Goal: Navigation & Orientation: Go to known website

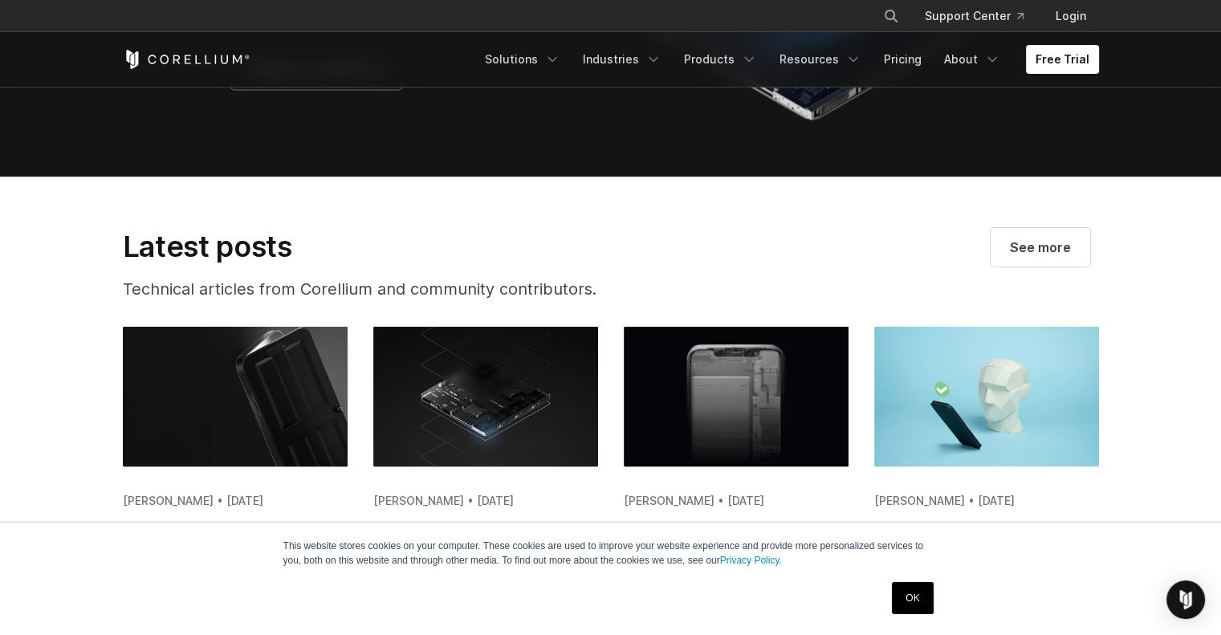
scroll to position [2896, 0]
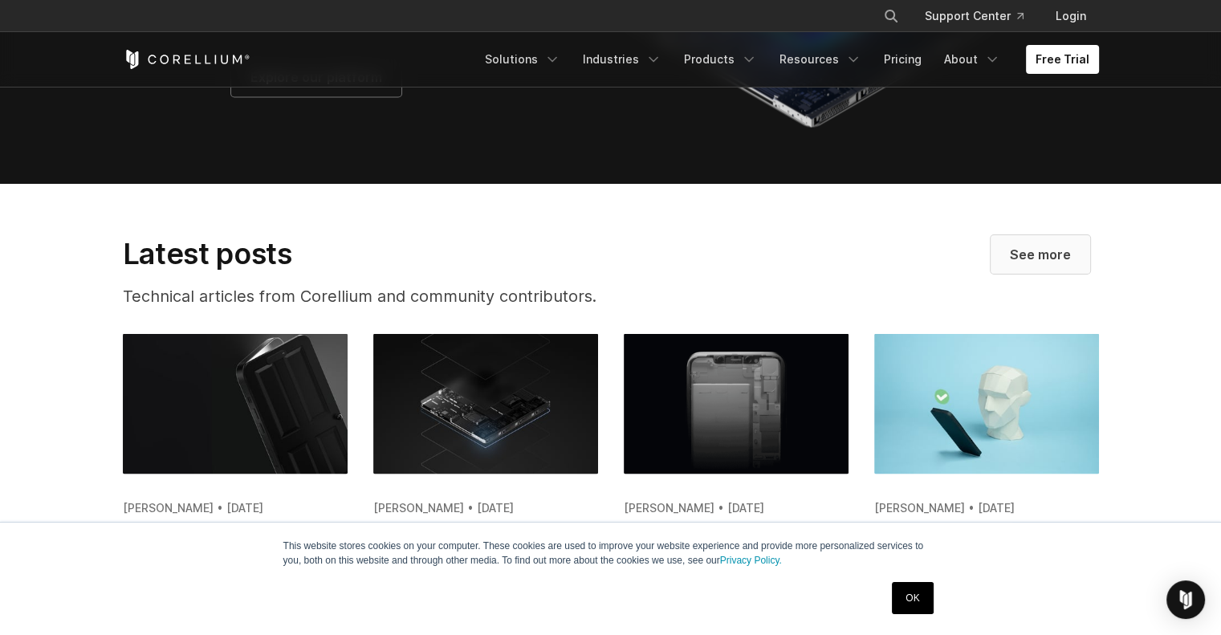
click at [1060, 274] on link "See more" at bounding box center [1041, 254] width 100 height 39
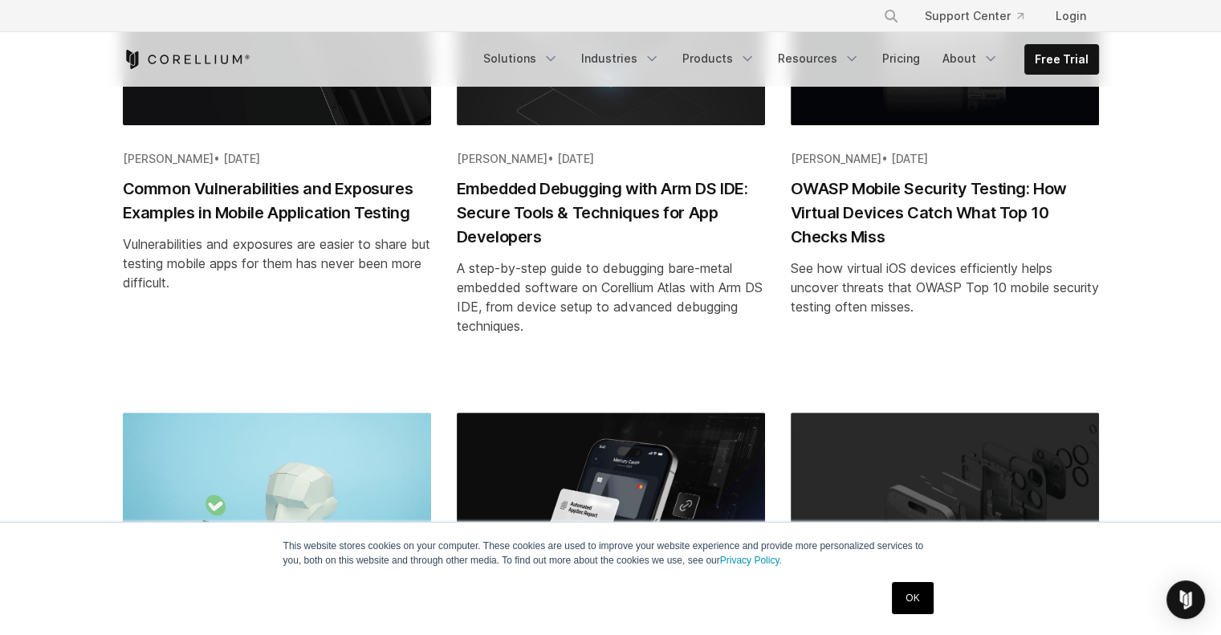
scroll to position [482, 0]
